Goal: Find specific page/section: Find specific page/section

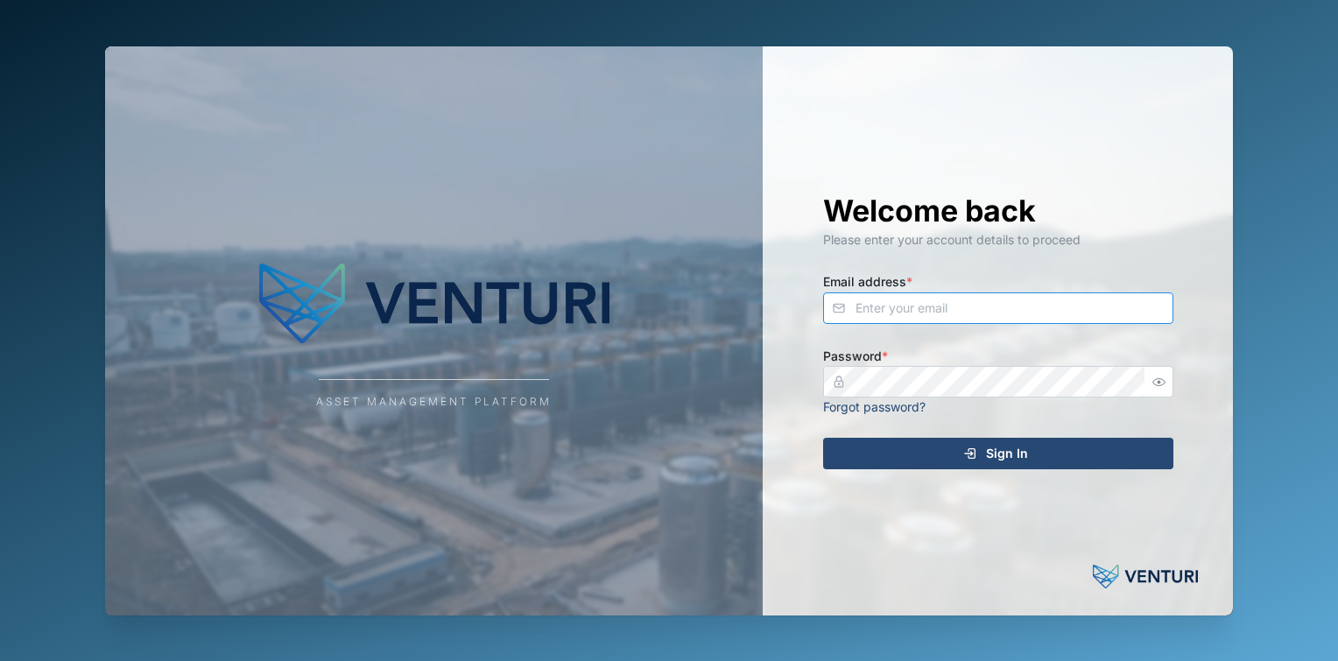
type input "[EMAIL_ADDRESS][DOMAIN_NAME]"
click at [934, 441] on div "Sign In" at bounding box center [995, 454] width 322 height 30
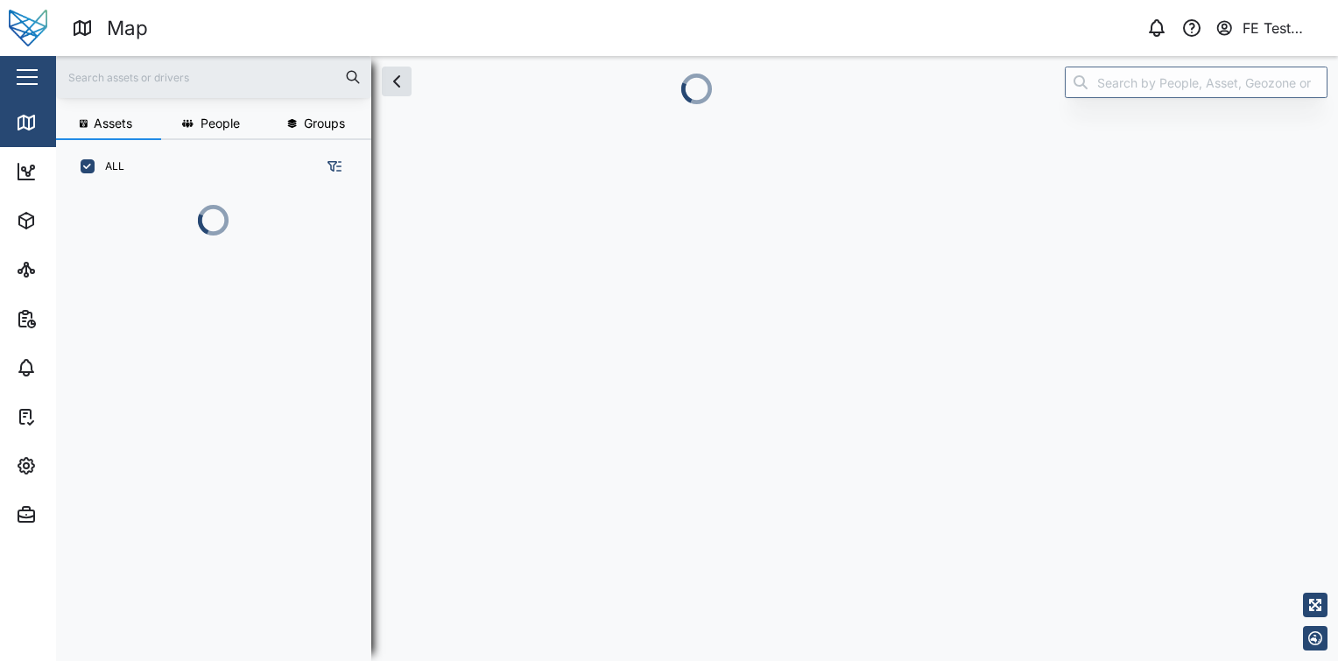
scroll to position [371, 273]
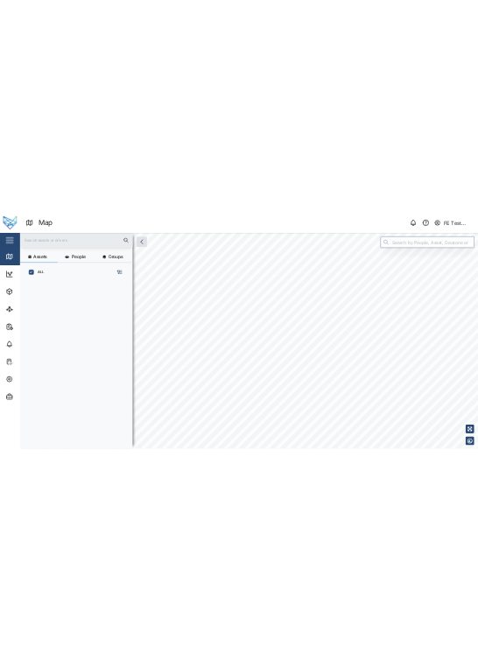
scroll to position [446, 273]
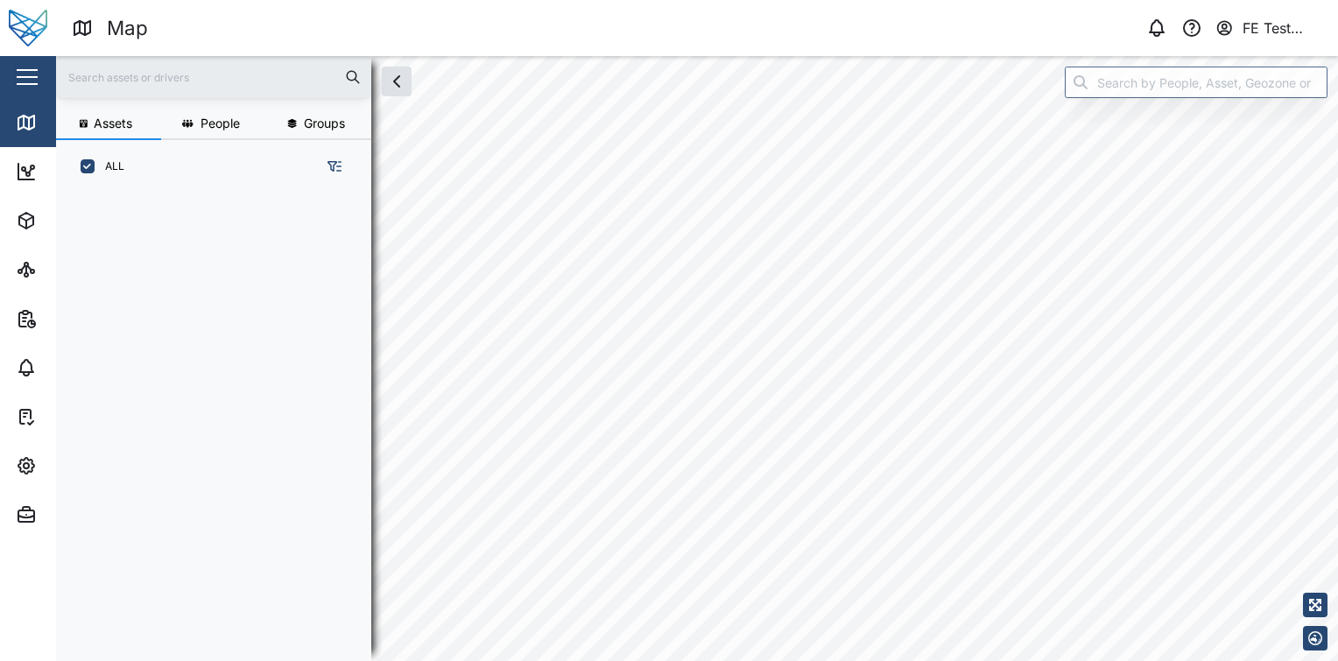
click at [10, 88] on div "Close" at bounding box center [114, 77] width 228 height 42
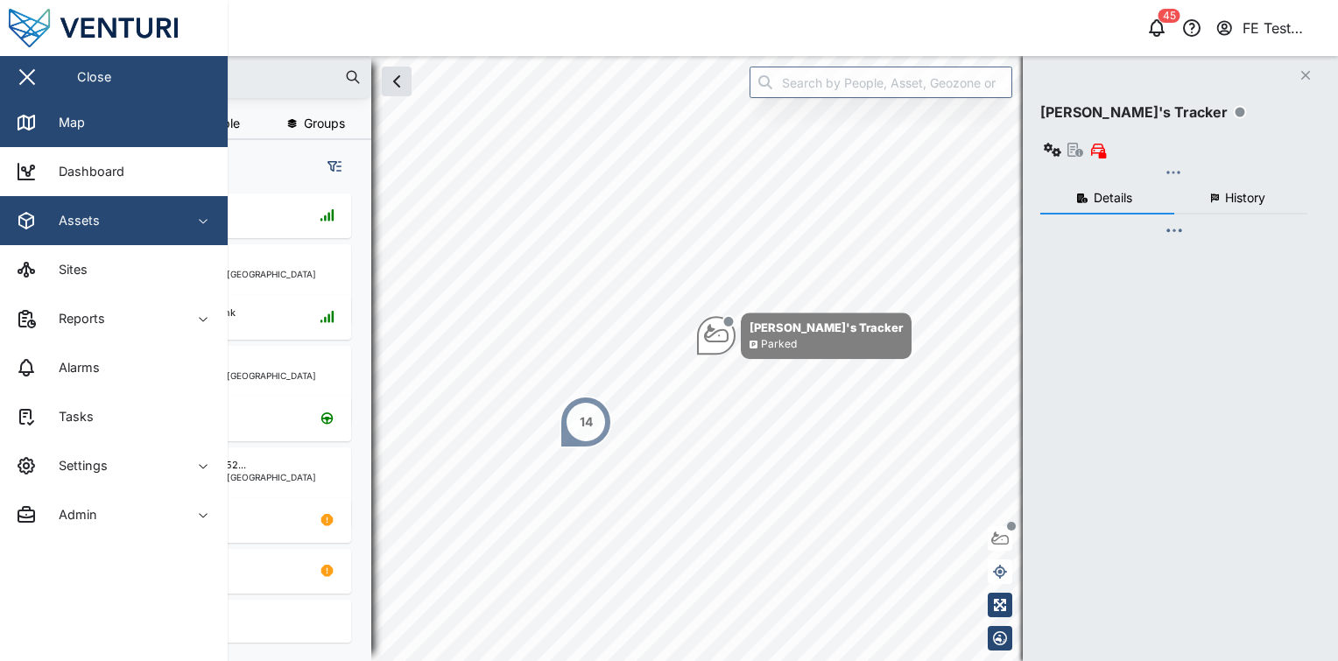
click at [148, 212] on div "Assets" at bounding box center [95, 220] width 159 height 21
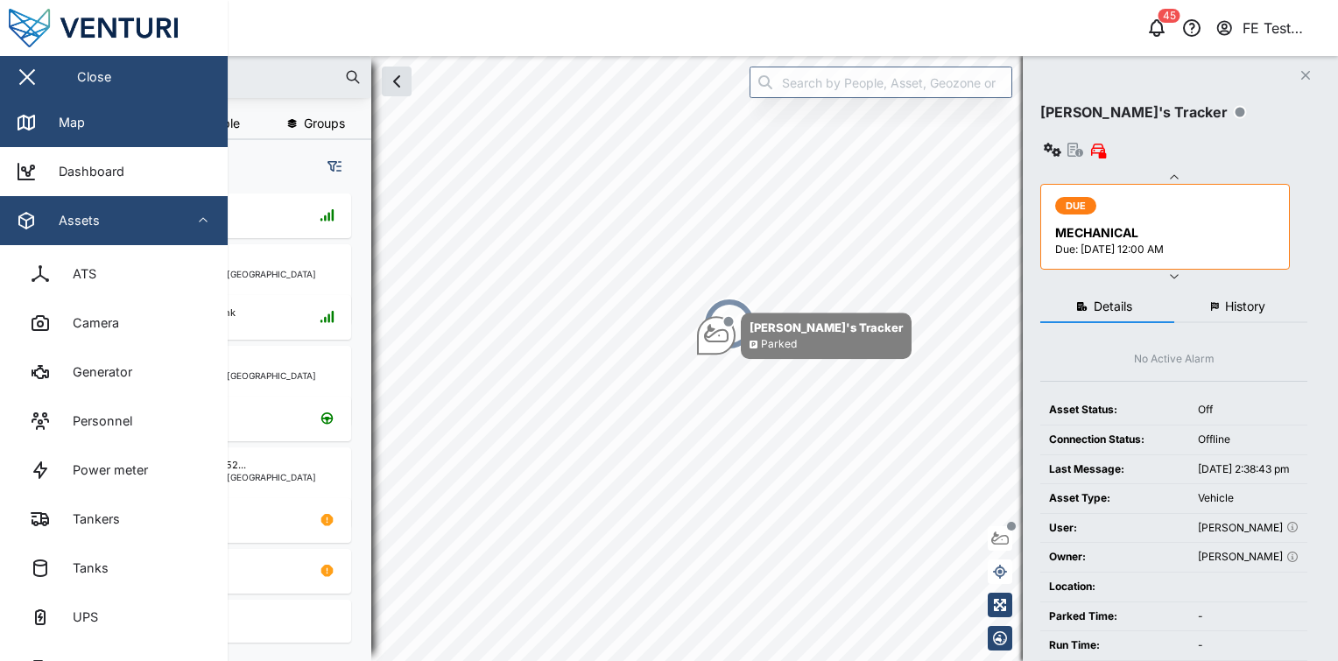
click at [148, 212] on div "Assets" at bounding box center [95, 220] width 159 height 21
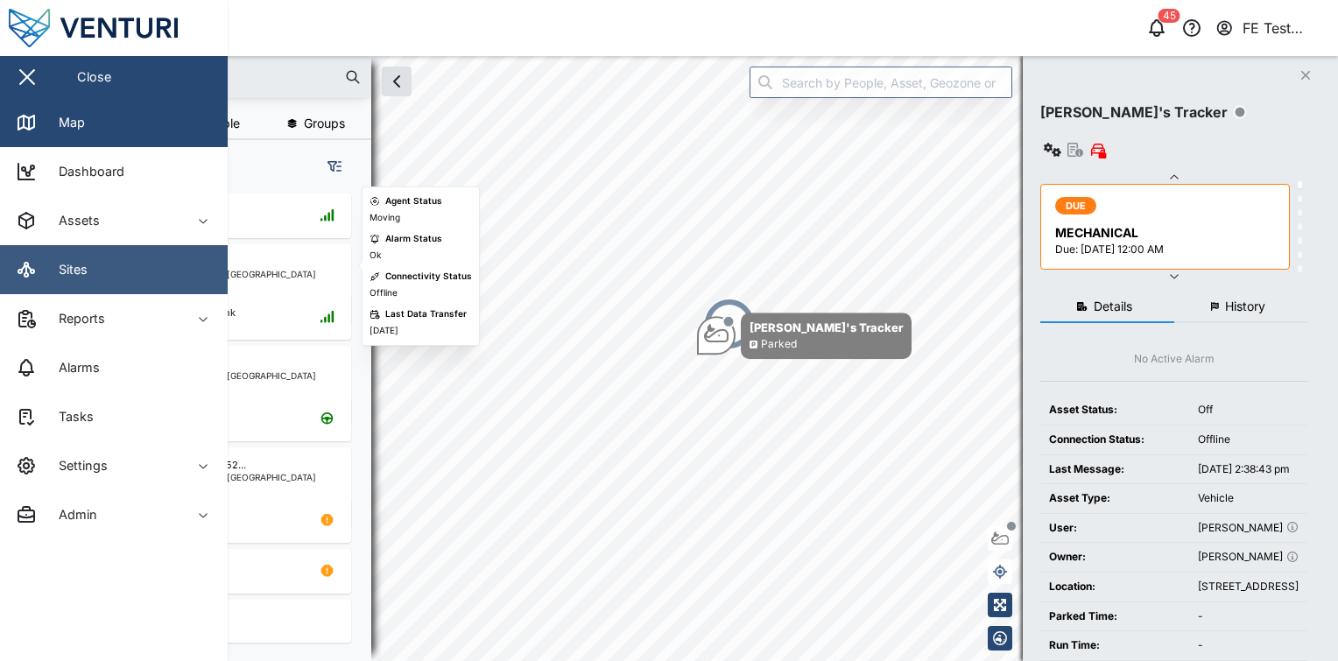
click at [182, 277] on link "Sites" at bounding box center [114, 269] width 228 height 49
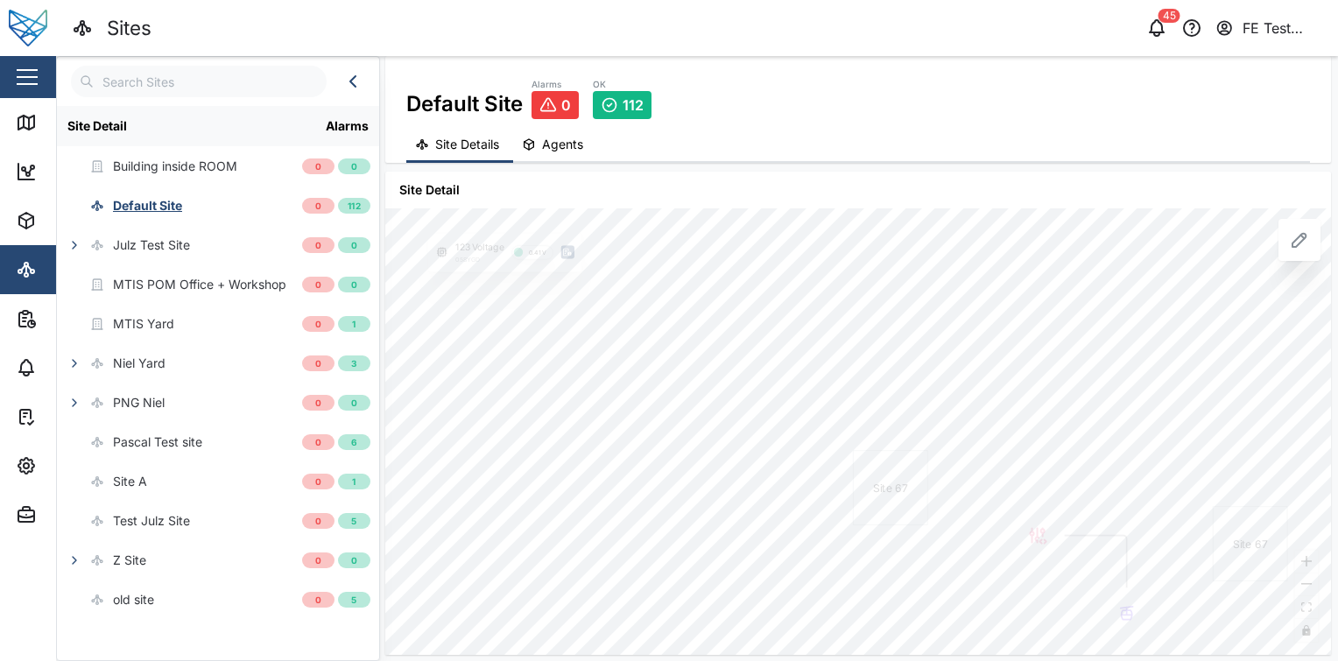
click at [32, 79] on button "button" at bounding box center [27, 77] width 30 height 30
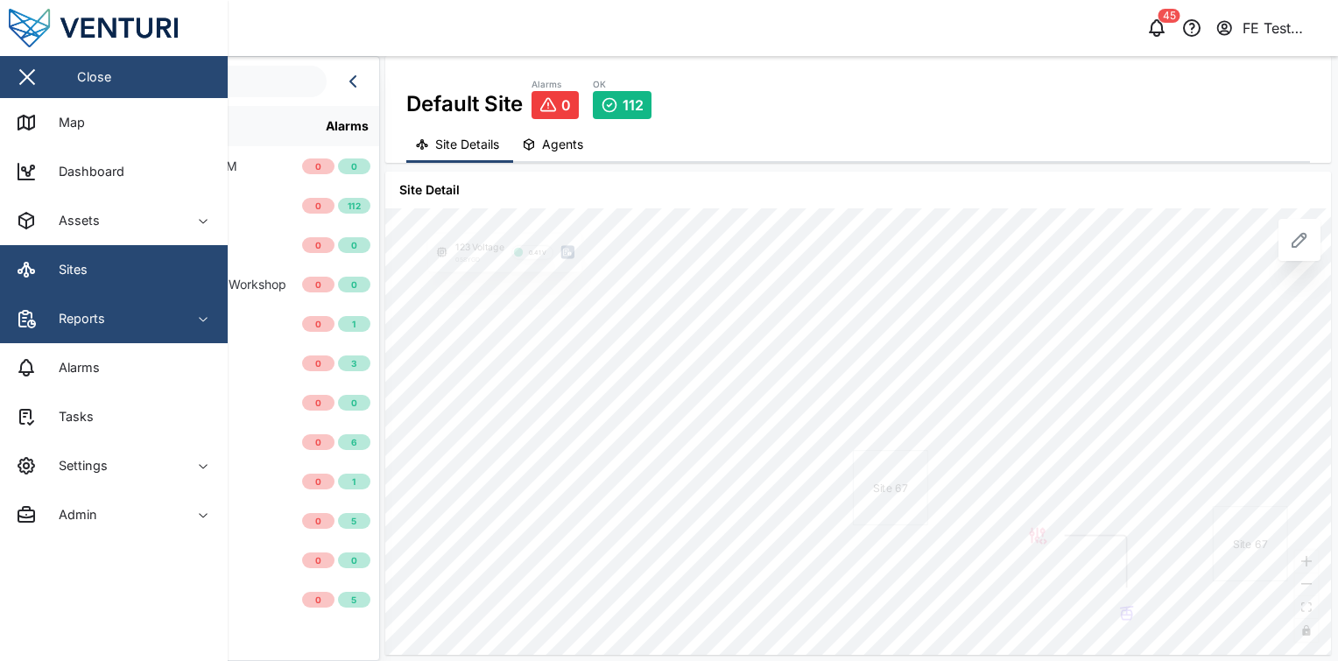
click at [112, 313] on div "Reports" at bounding box center [95, 318] width 159 height 21
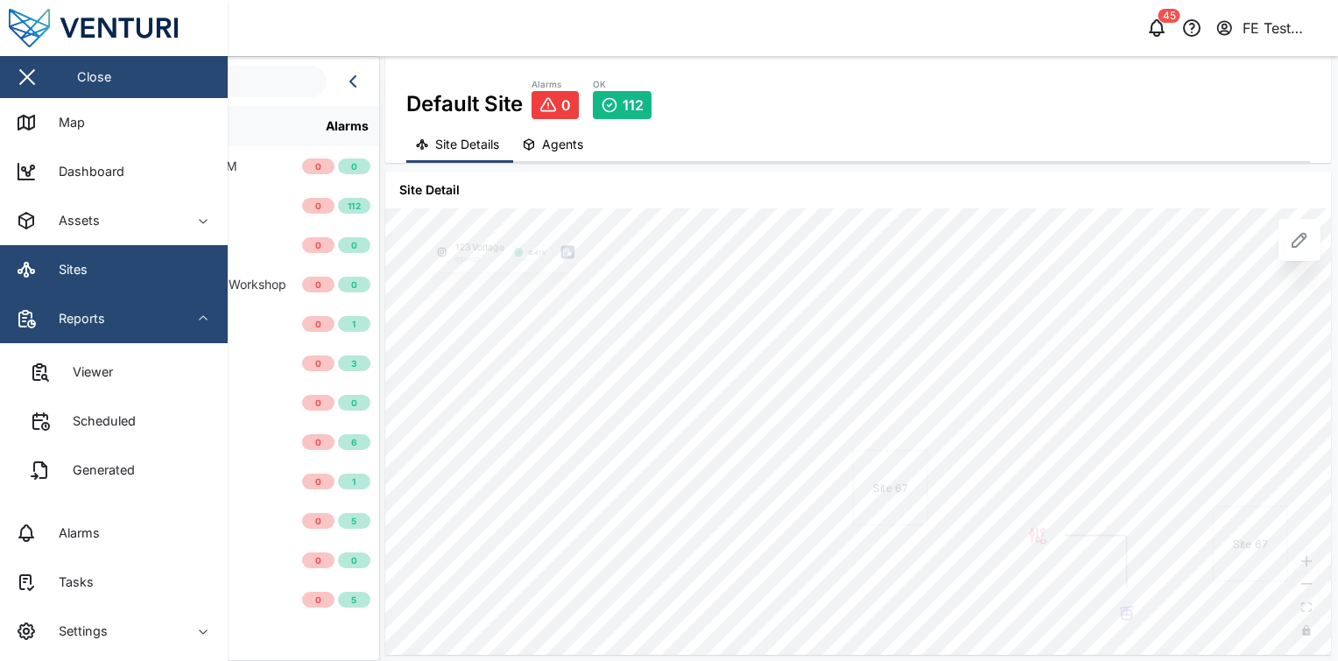
click at [112, 313] on div "Reports" at bounding box center [95, 318] width 159 height 21
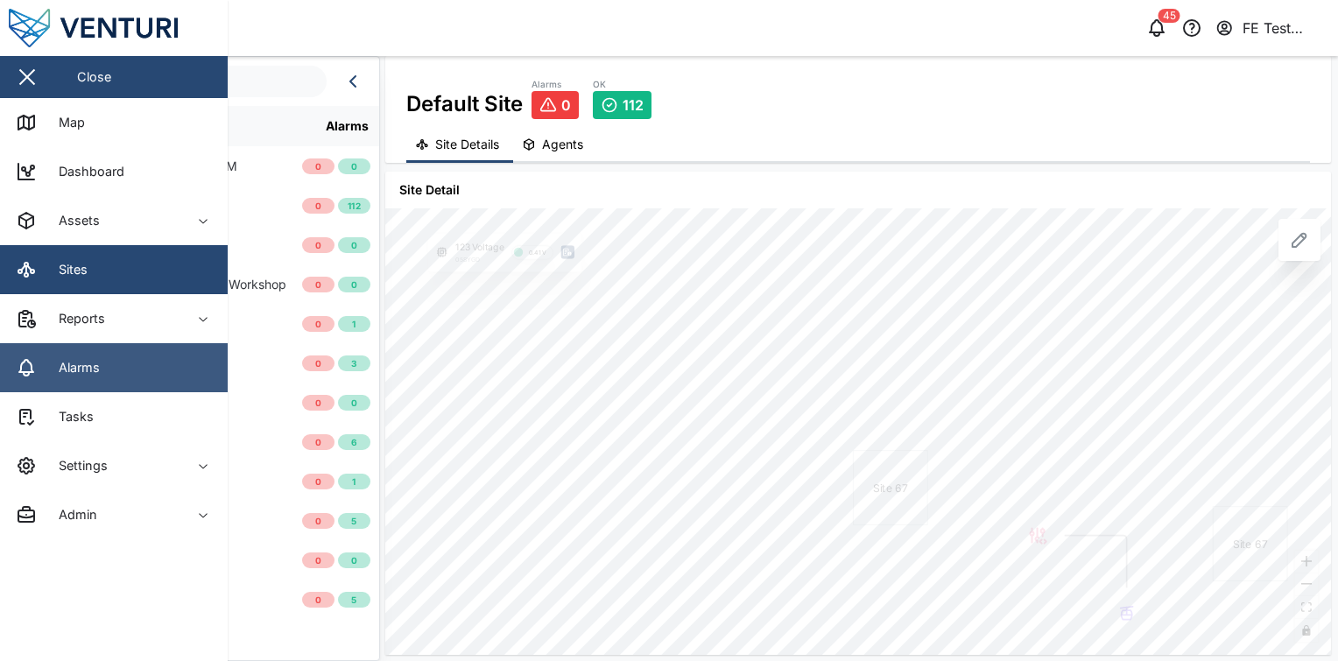
click at [123, 363] on link "Alarms" at bounding box center [114, 367] width 228 height 49
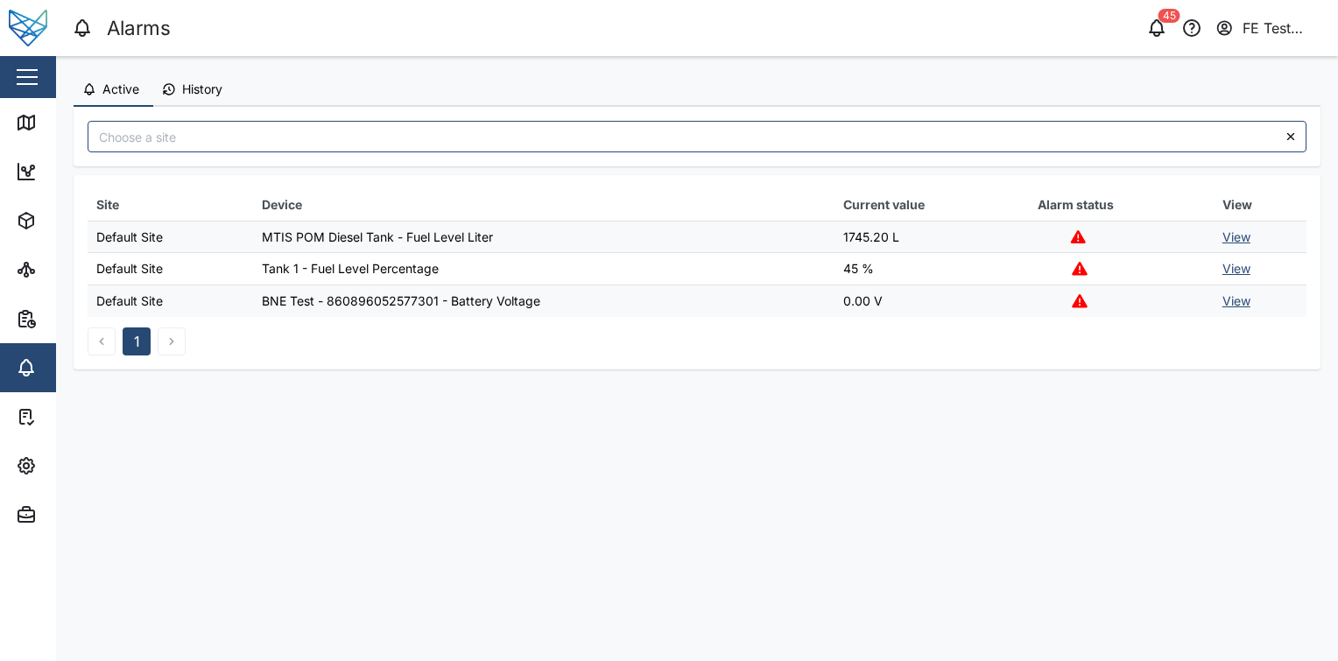
click at [196, 98] on button "History" at bounding box center [194, 90] width 83 height 33
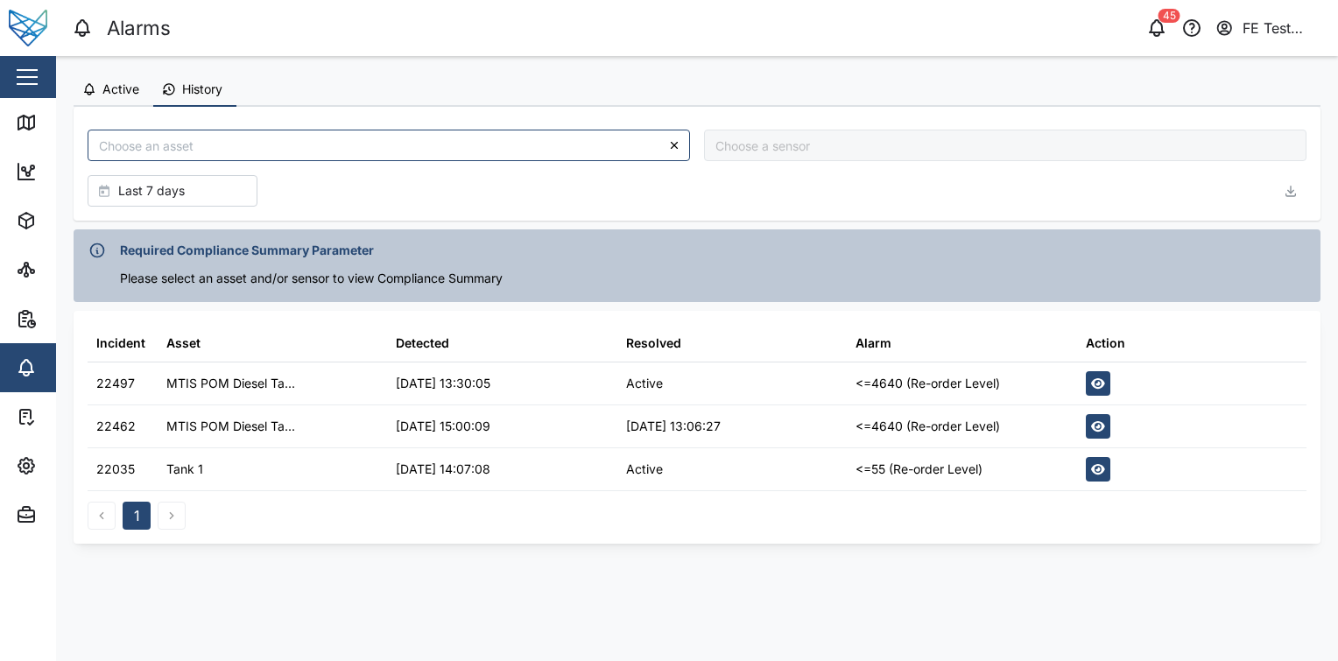
click at [117, 99] on button "Active" at bounding box center [114, 90] width 80 height 33
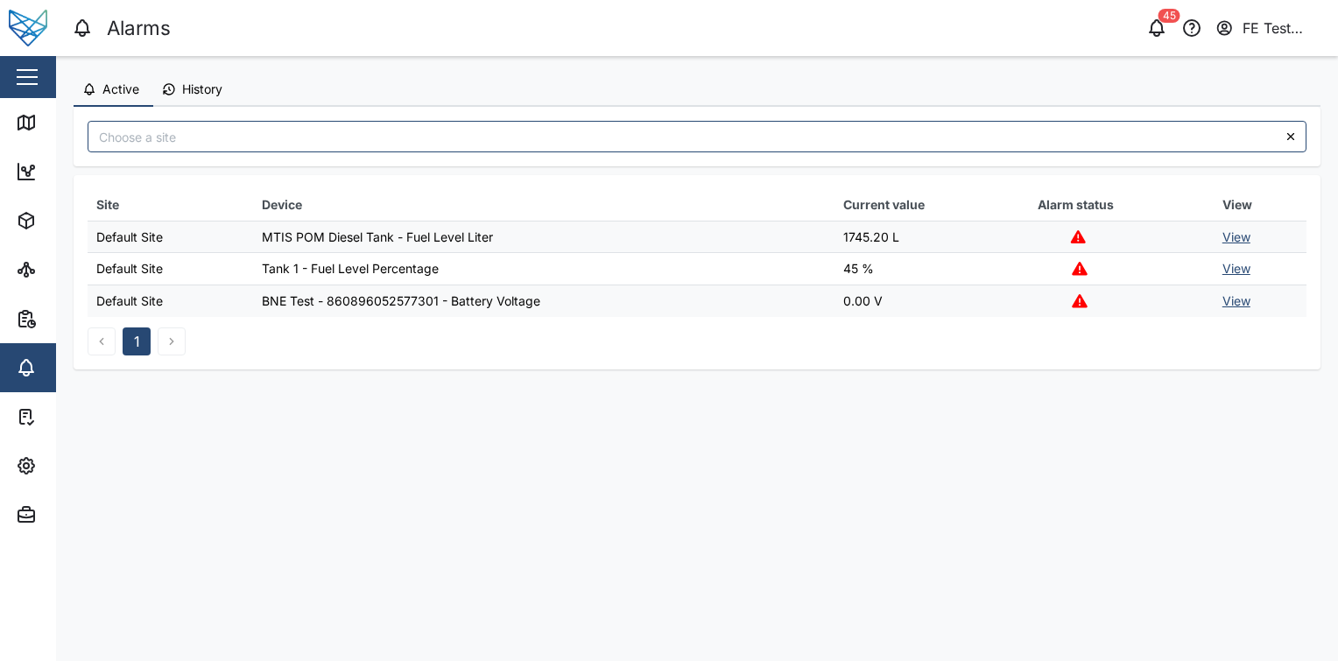
click at [207, 77] on button "History" at bounding box center [194, 90] width 83 height 33
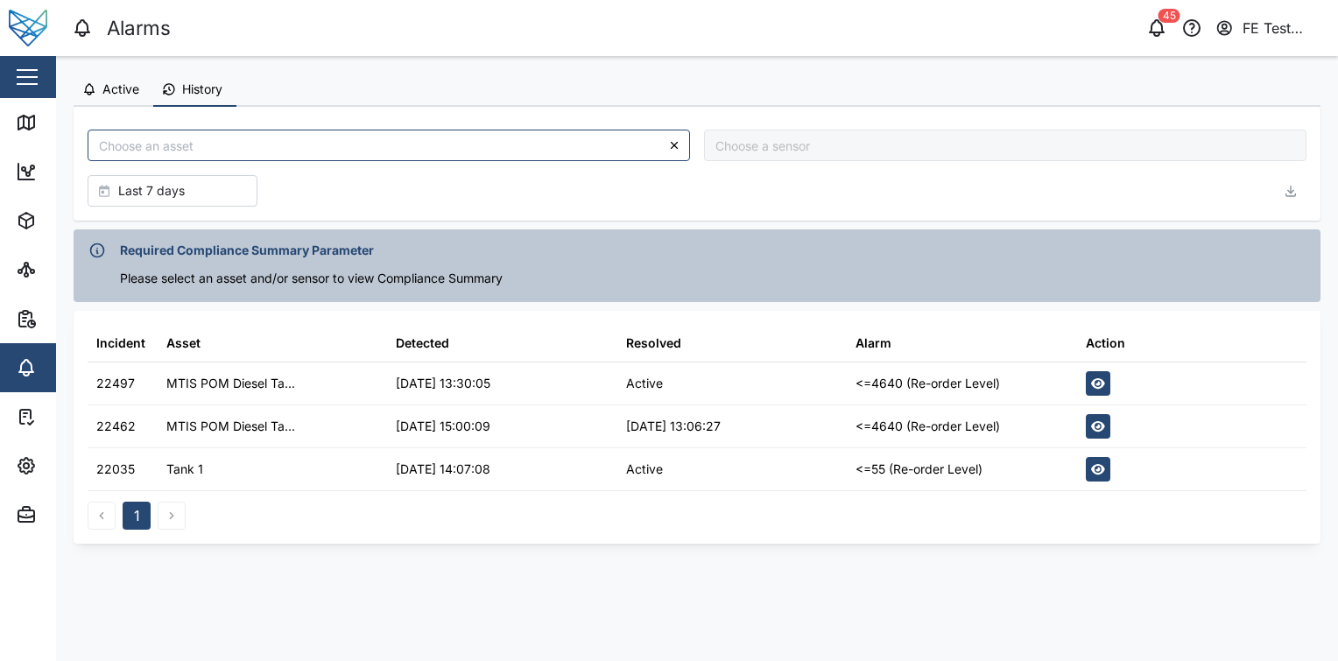
click at [130, 89] on span "Active" at bounding box center [120, 89] width 37 height 12
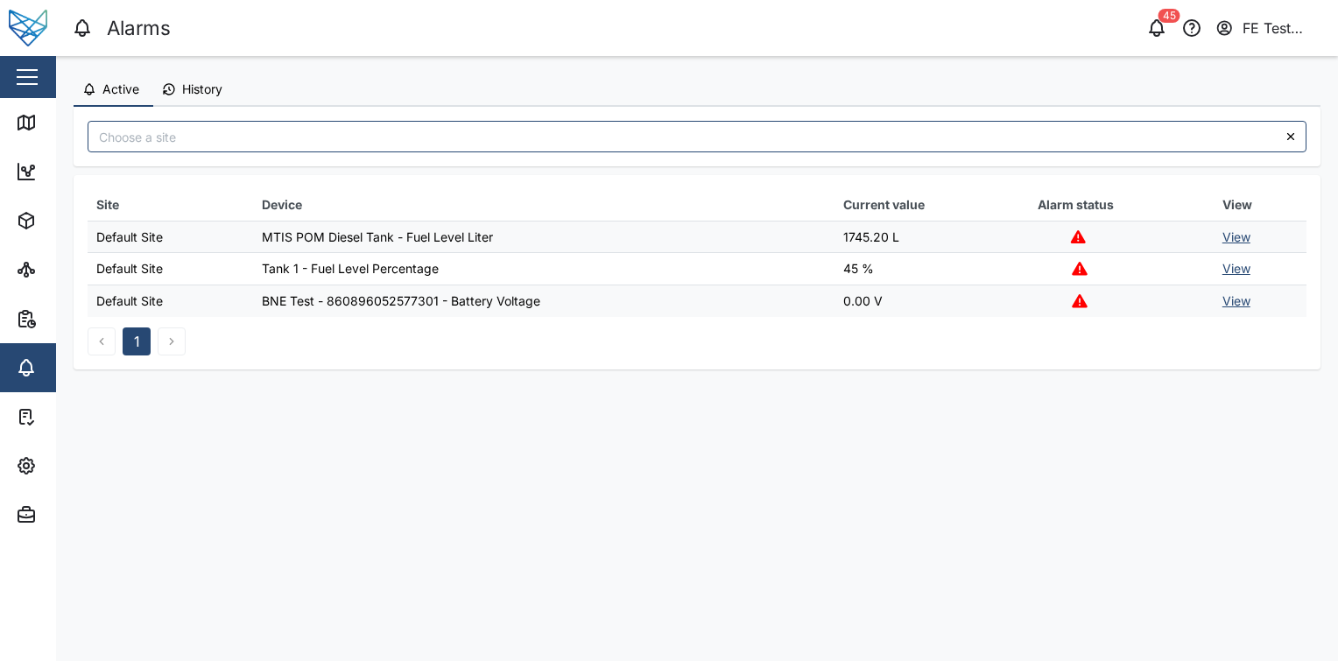
click at [184, 95] on span "History" at bounding box center [202, 89] width 40 height 12
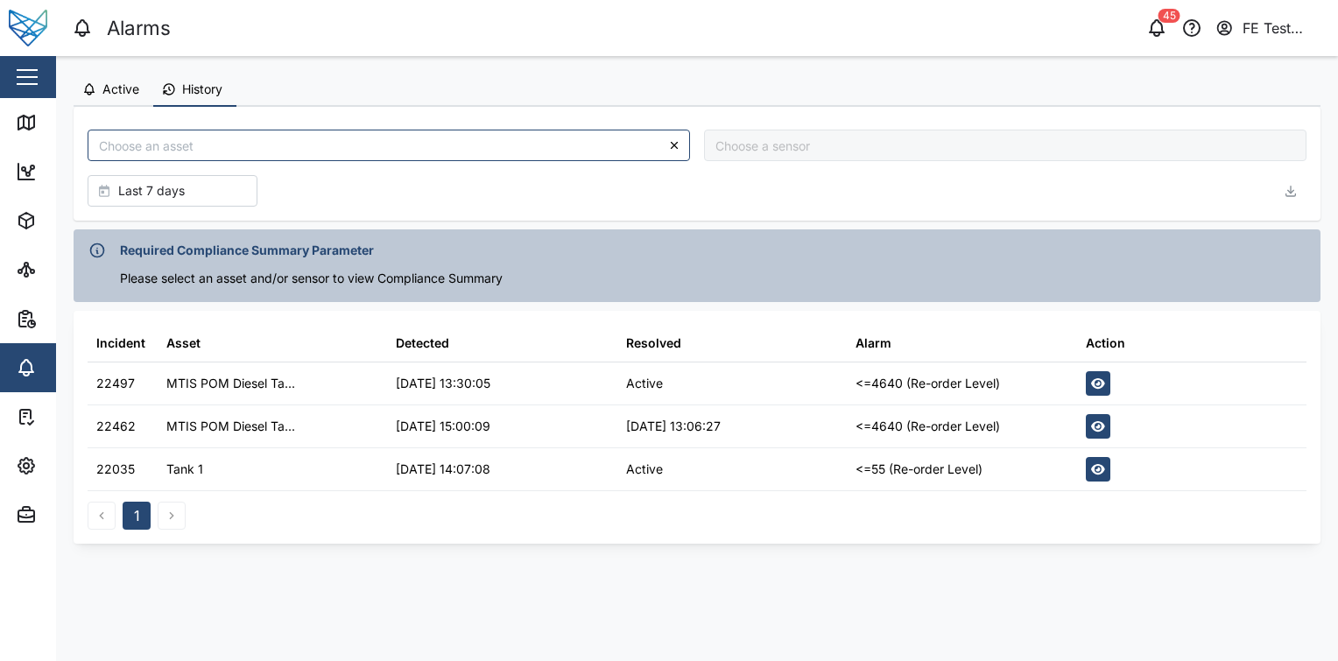
click at [112, 91] on span "Active" at bounding box center [120, 89] width 37 height 12
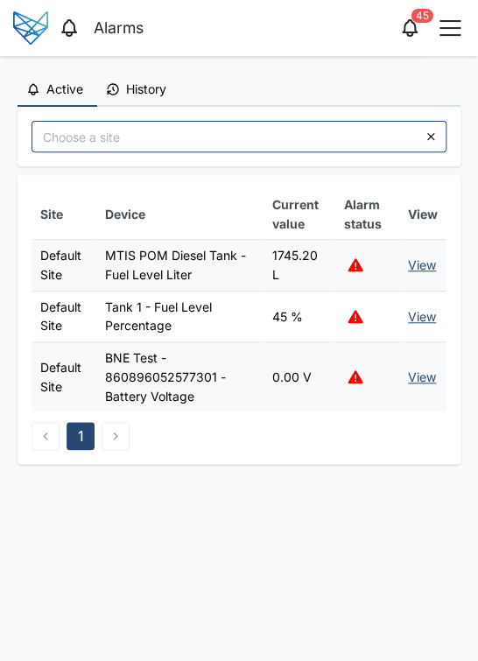
click at [147, 90] on span "History" at bounding box center [146, 89] width 40 height 12
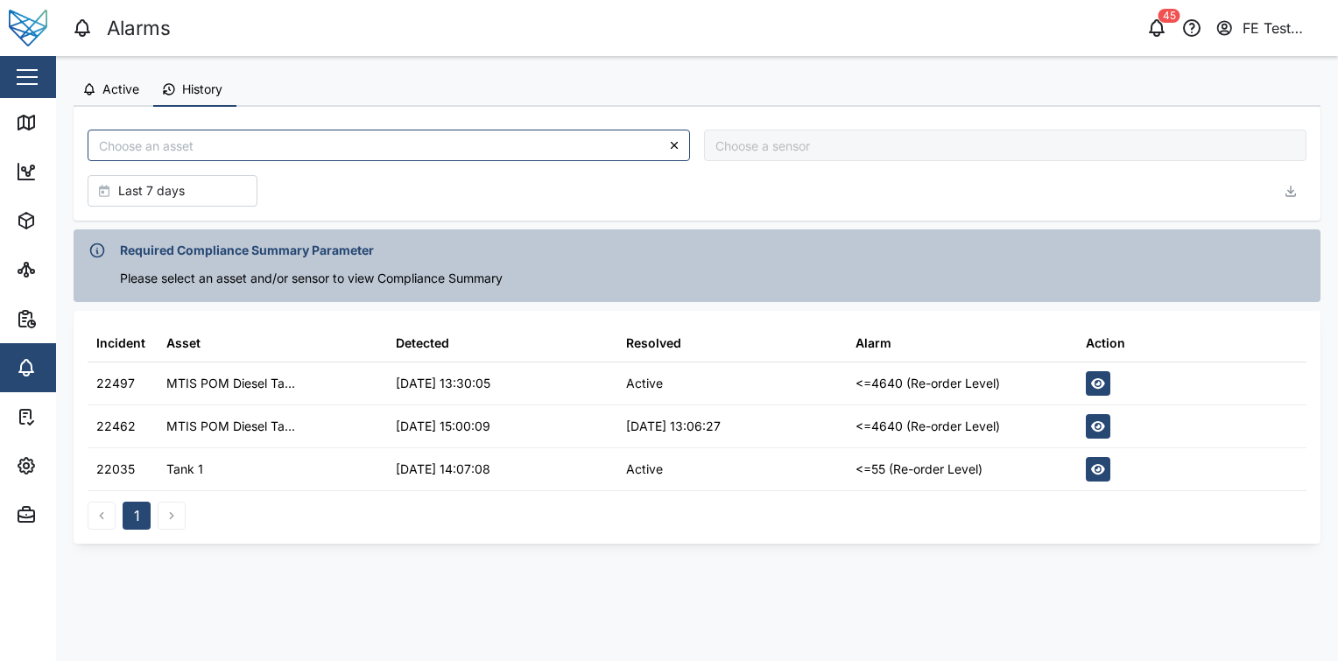
click at [490, 463] on div "18/10/2024 14:07:08" at bounding box center [443, 469] width 95 height 19
click at [574, 419] on div "03/09/2025 15:00:09" at bounding box center [501, 426] width 229 height 42
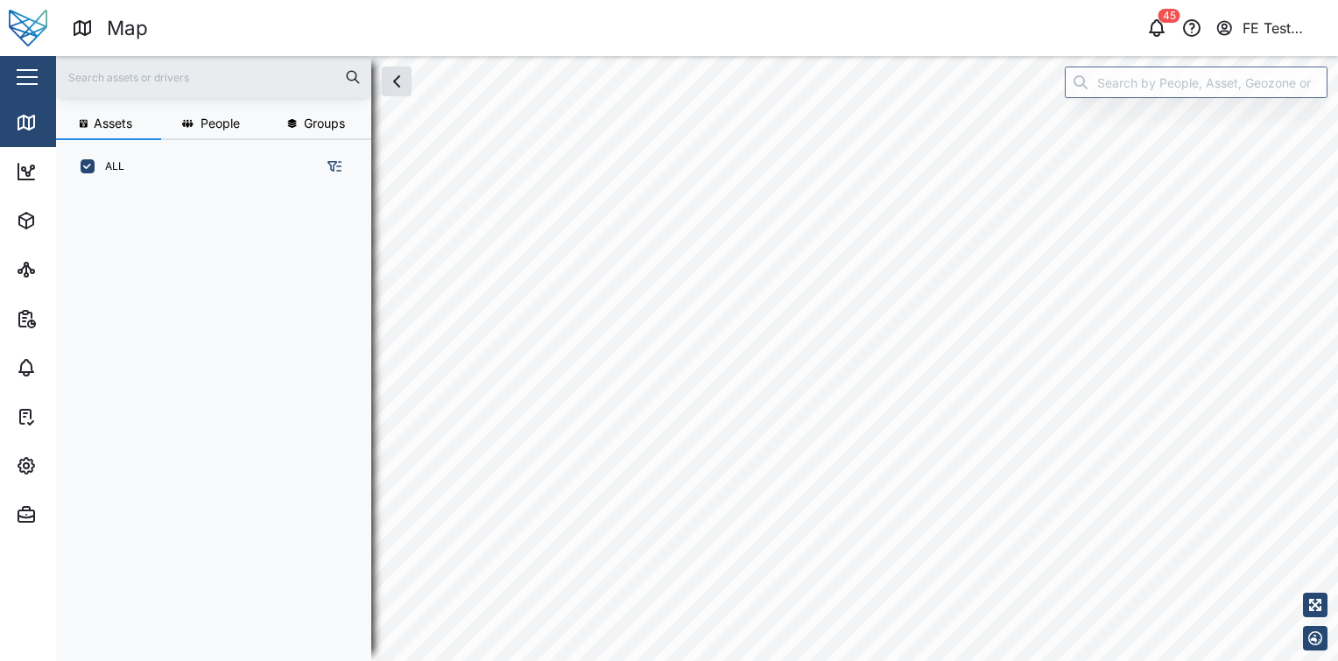
scroll to position [446, 273]
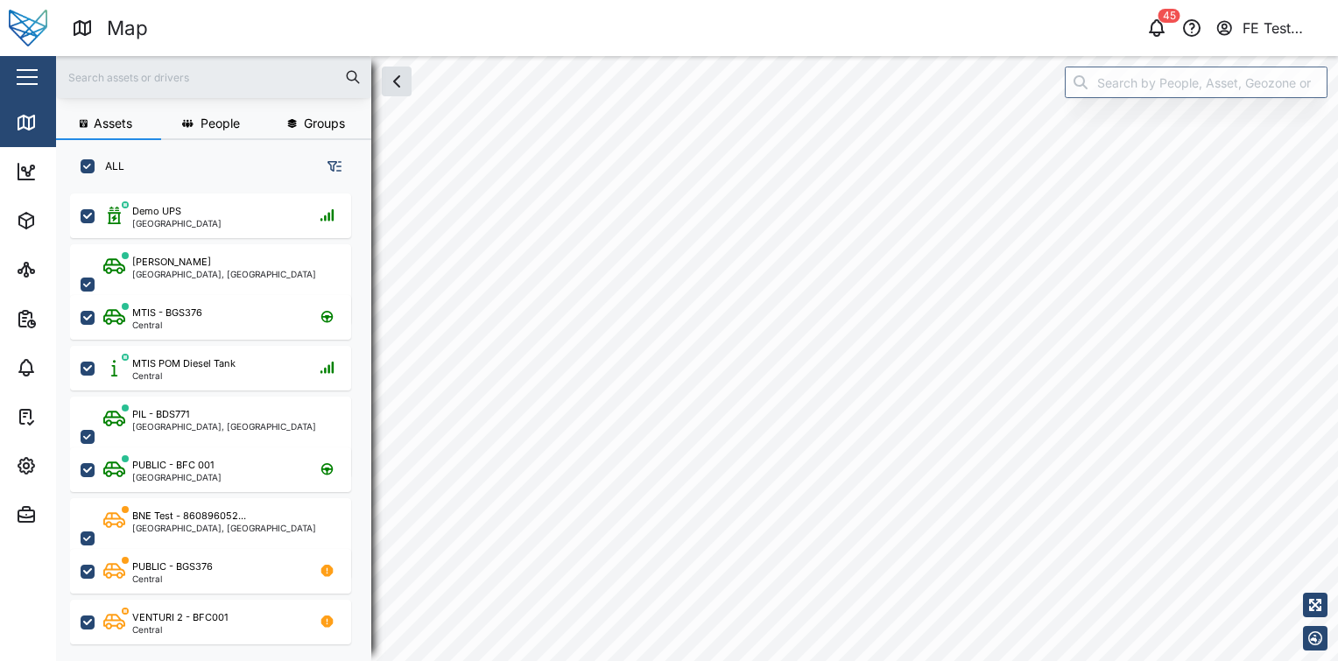
checkbox input "true"
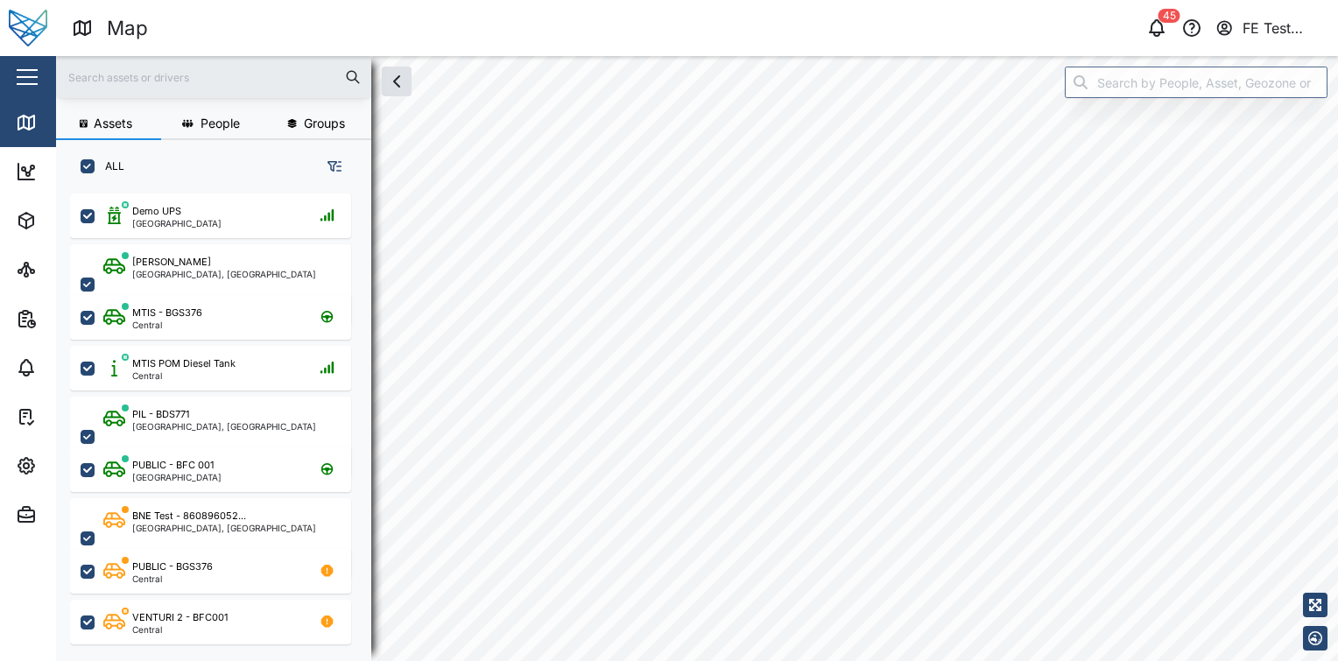
checkbox input "true"
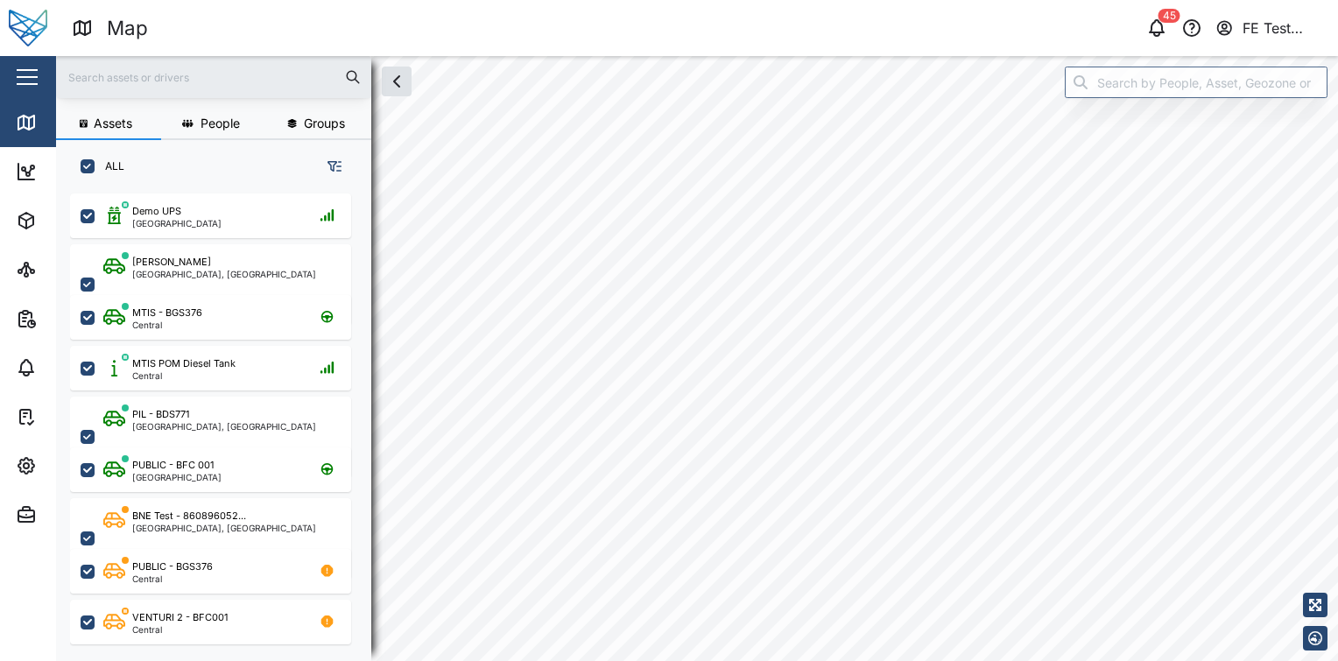
checkbox input "true"
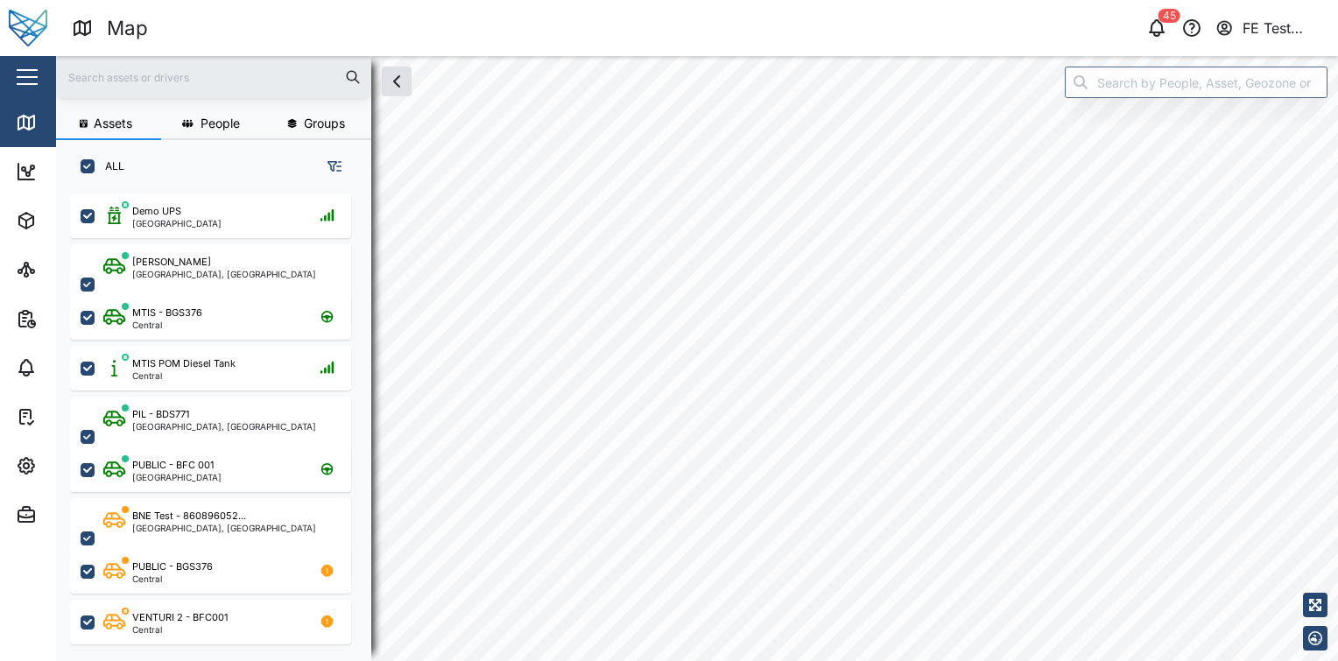
checkbox input "true"
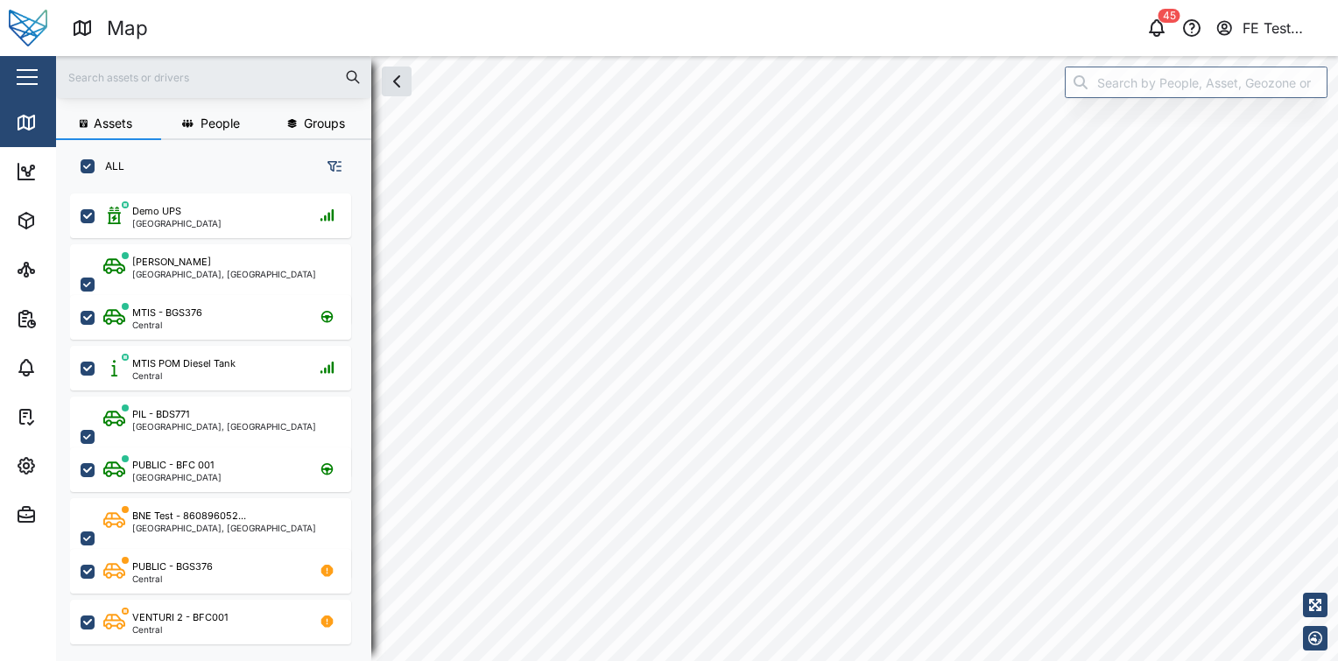
checkbox input "true"
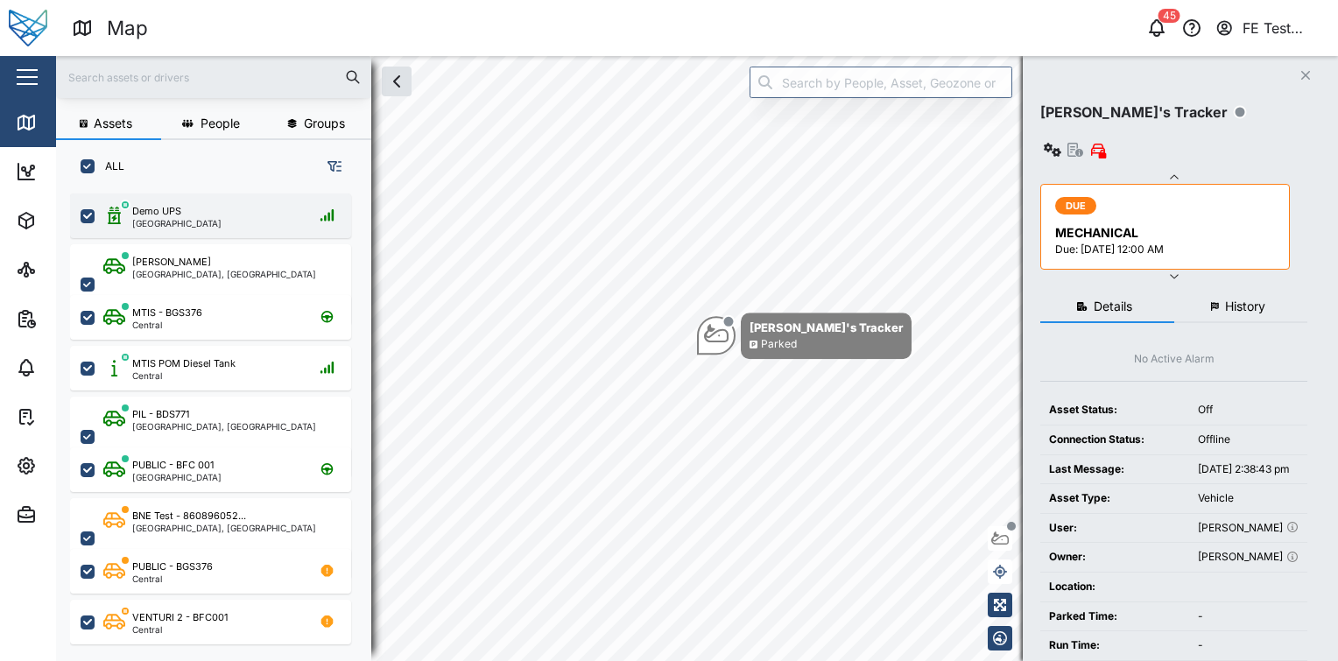
click at [211, 215] on div "Demo UPS [GEOGRAPHIC_DATA]" at bounding box center [221, 216] width 237 height 24
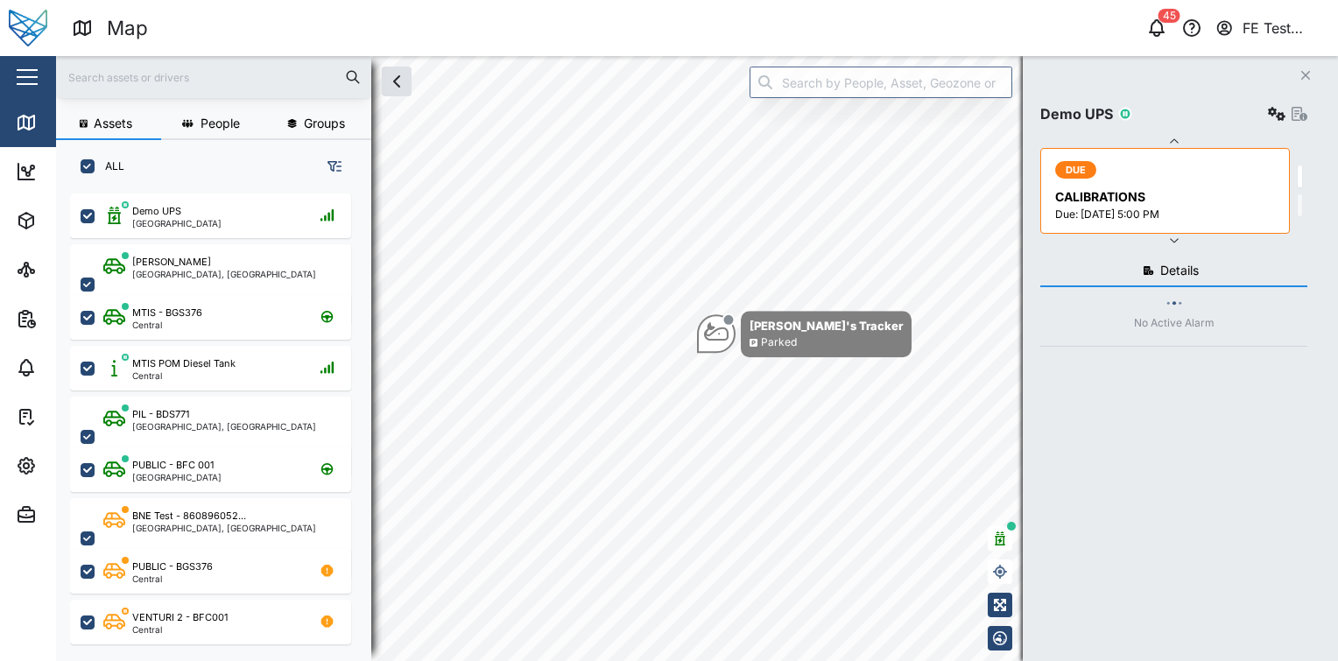
click at [12, 79] on button "button" at bounding box center [27, 77] width 30 height 30
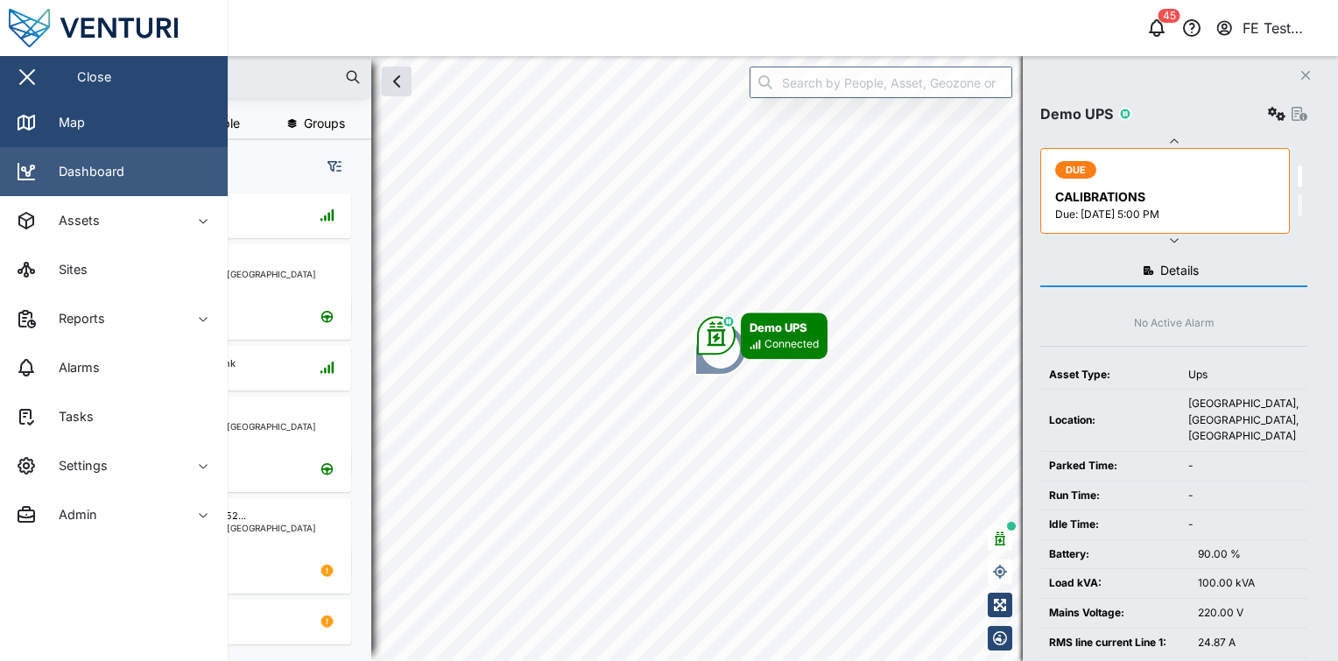
click at [85, 165] on div "Dashboard" at bounding box center [85, 171] width 79 height 19
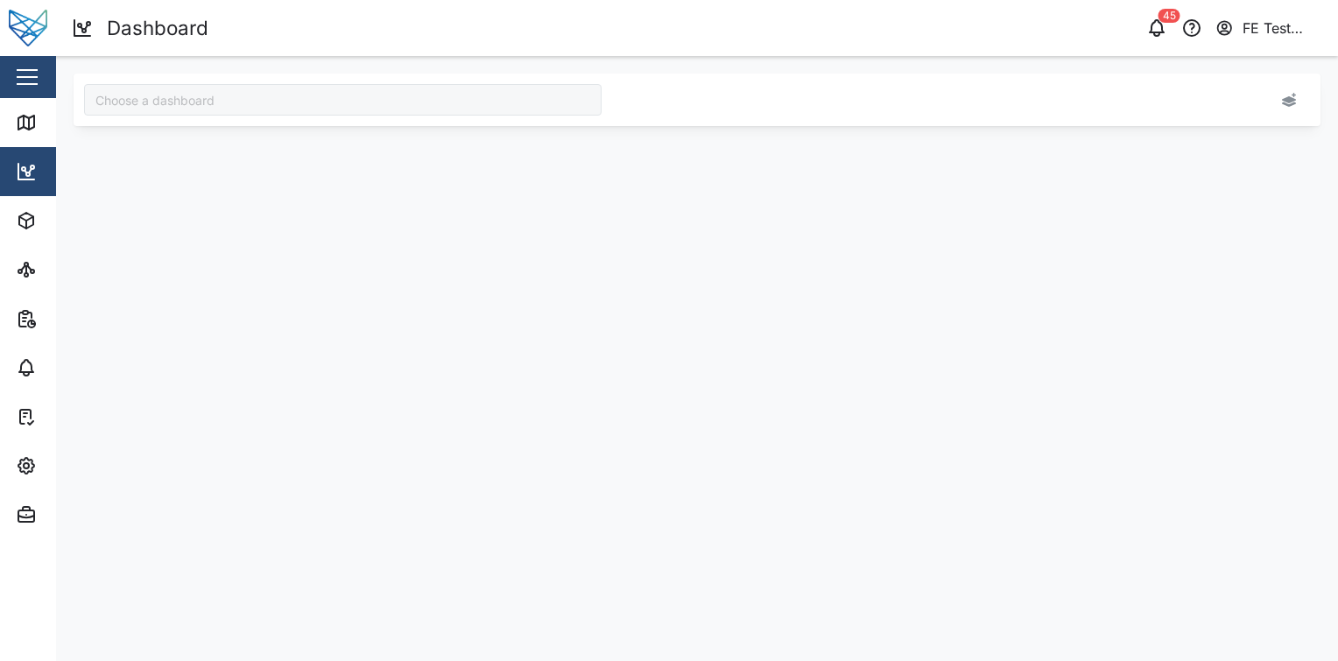
type input "Audit Dashboard"
